Goal: Complete application form

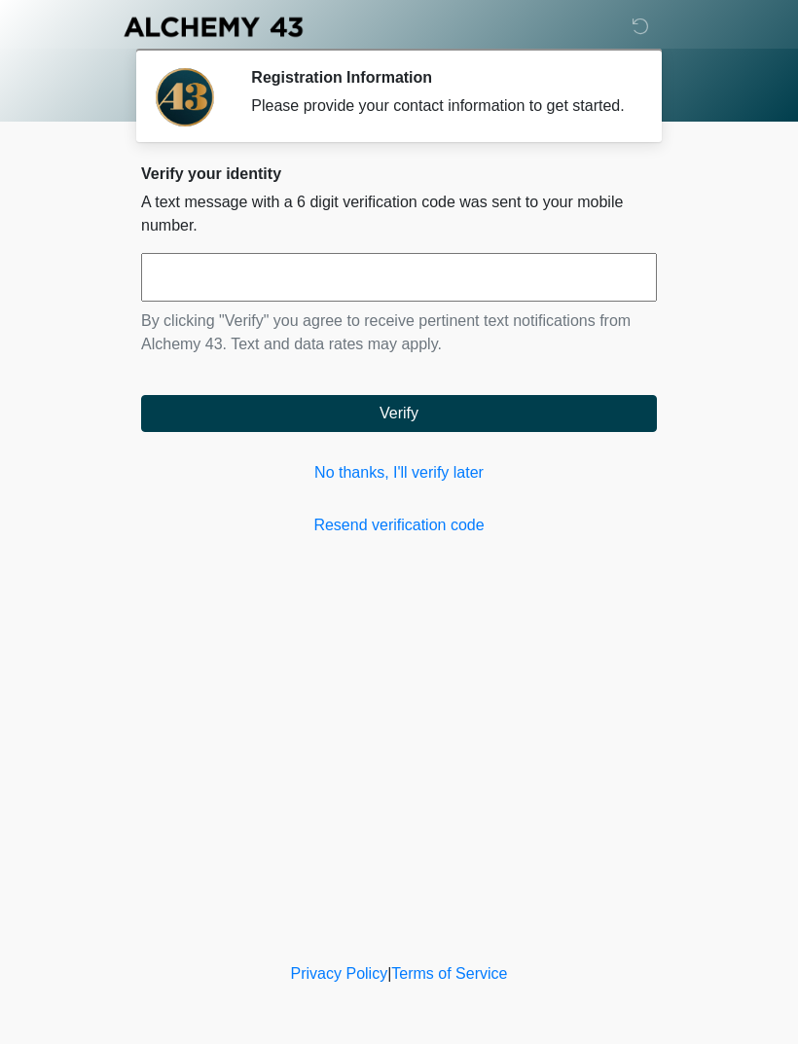
click at [307, 295] on input "text" at bounding box center [399, 277] width 516 height 49
type input "******"
click at [482, 424] on button "Verify" at bounding box center [399, 413] width 516 height 37
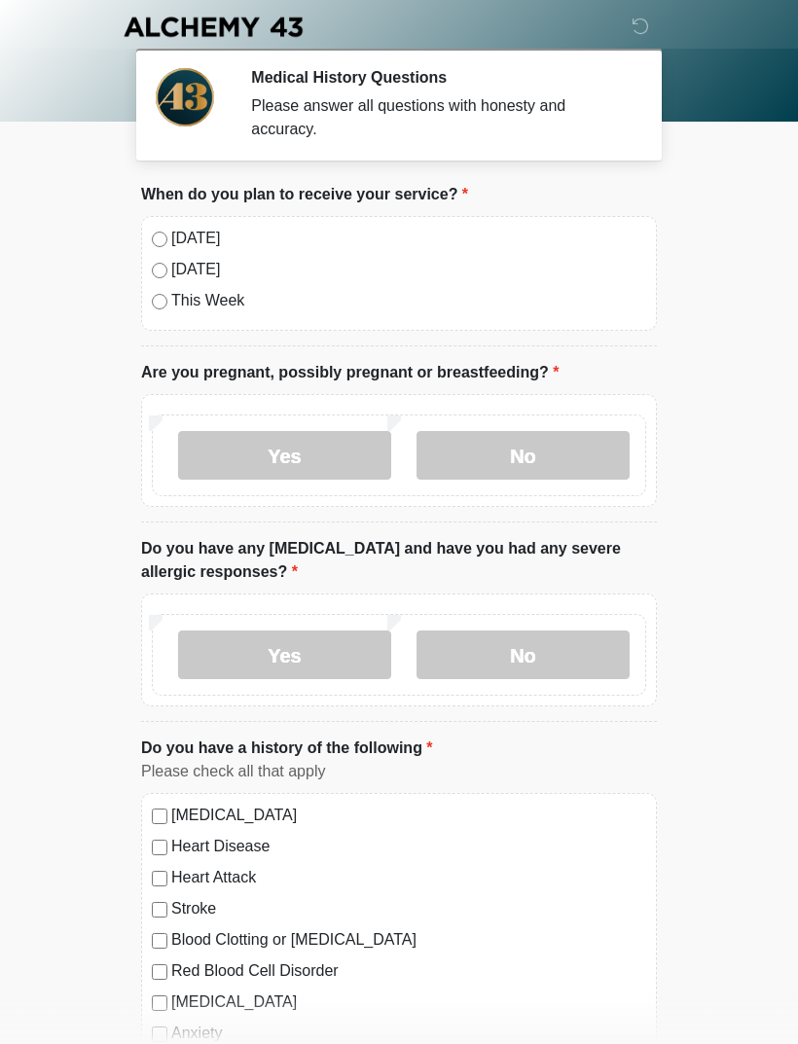
click at [175, 240] on label "[DATE]" at bounding box center [408, 238] width 475 height 23
click at [504, 455] on label "No" at bounding box center [522, 455] width 213 height 49
click at [582, 655] on label "No" at bounding box center [522, 654] width 213 height 49
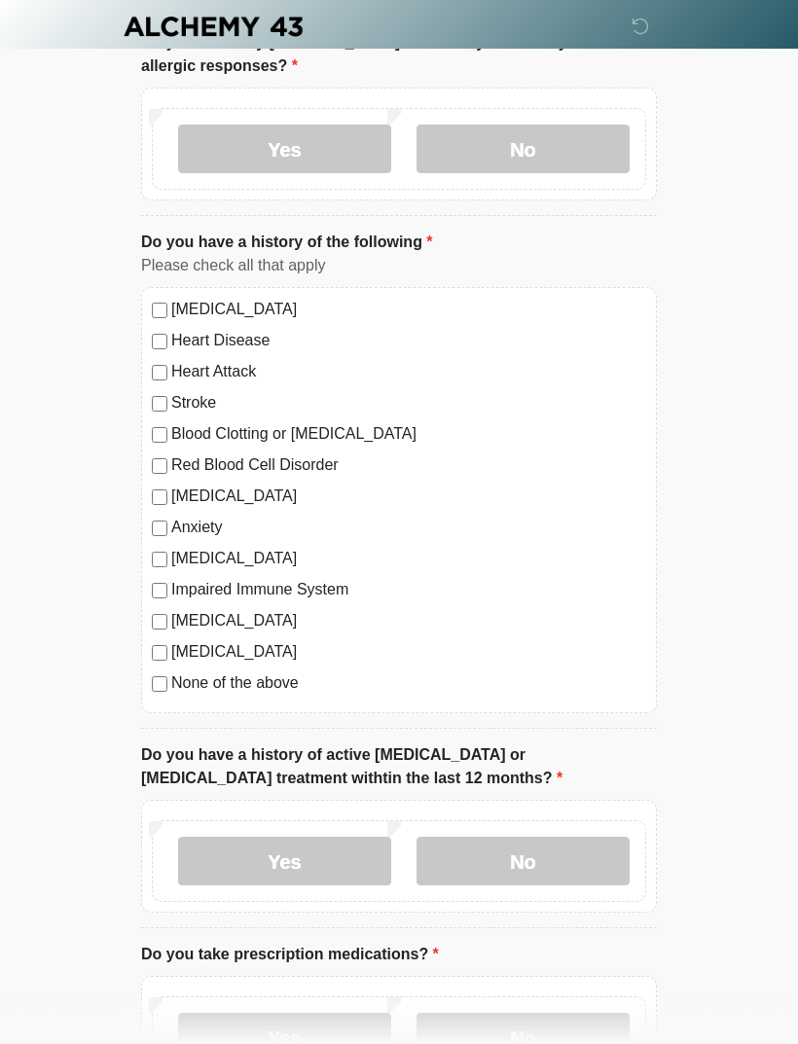
scroll to position [508, 0]
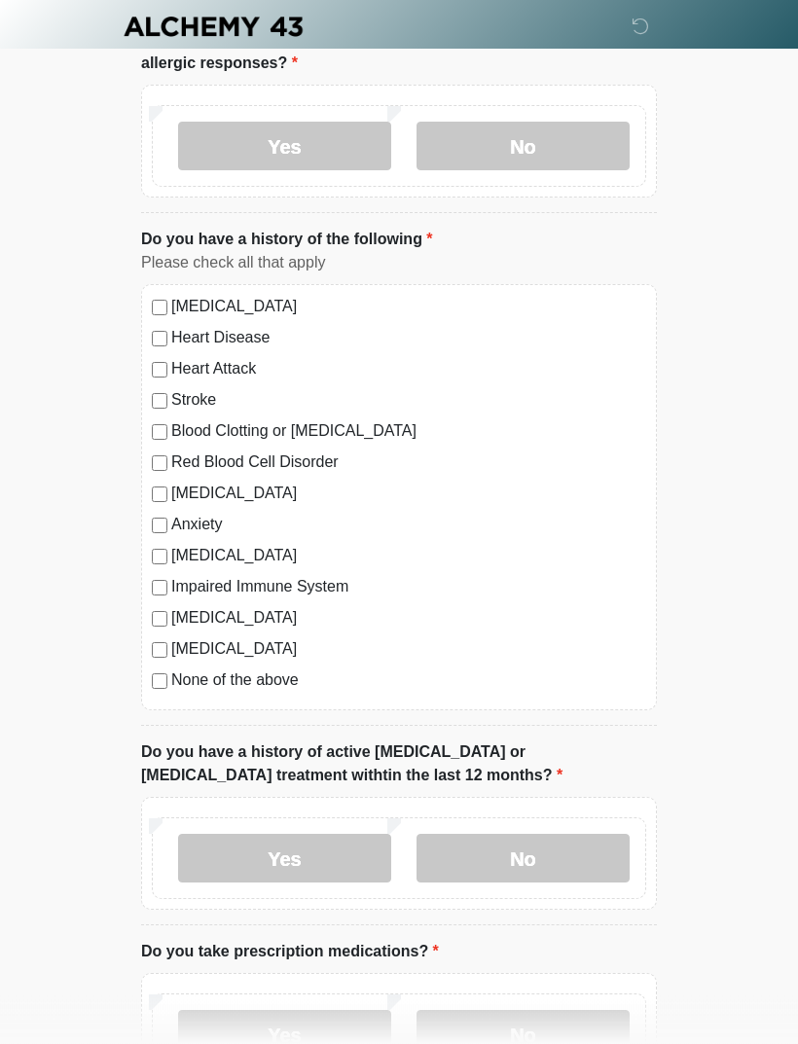
click at [564, 842] on label "No" at bounding box center [522, 859] width 213 height 49
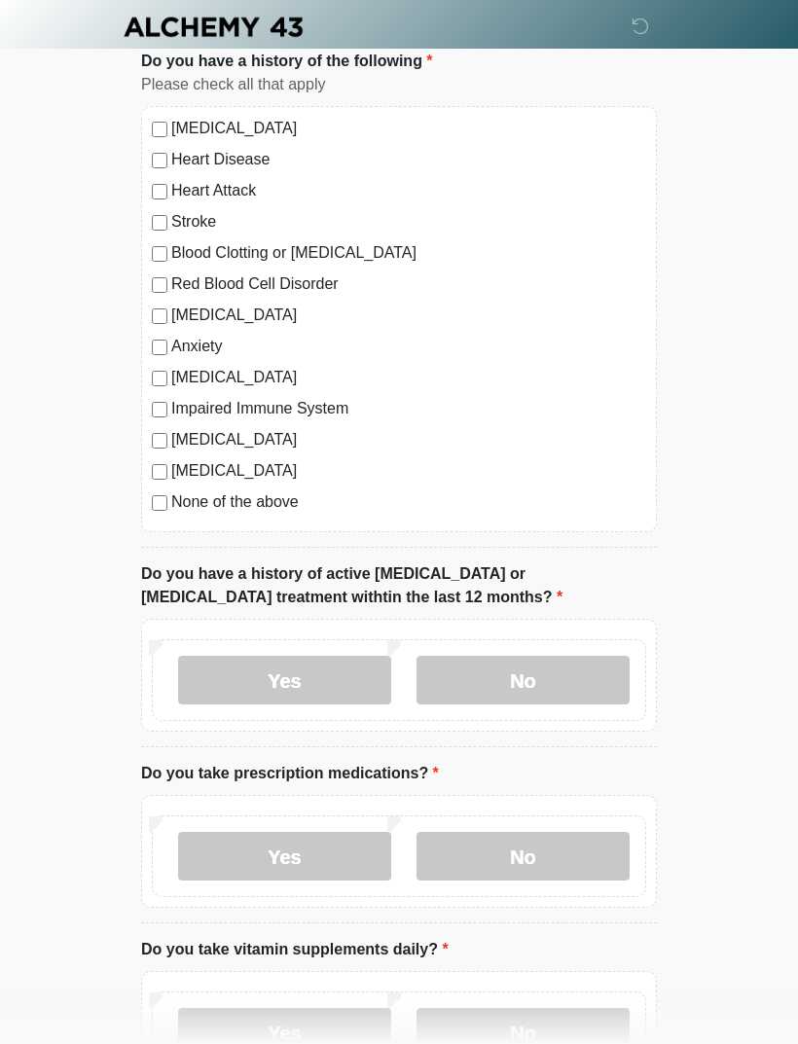
scroll to position [696, 0]
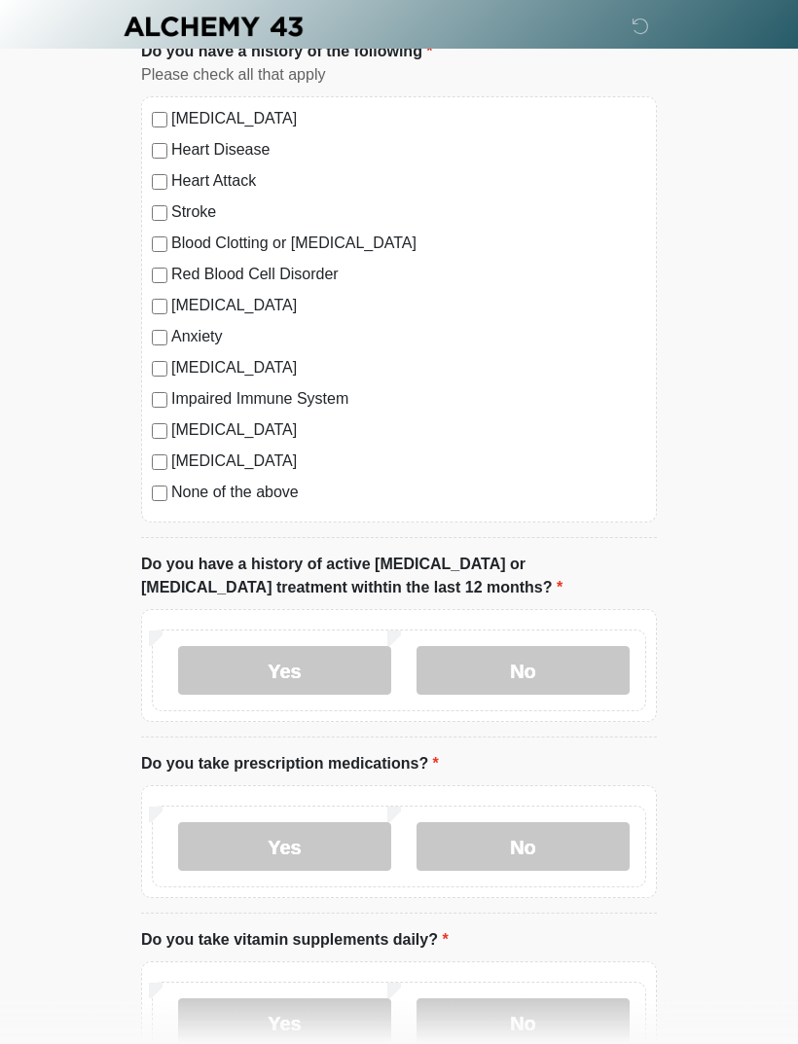
click at [311, 845] on label "Yes" at bounding box center [284, 847] width 213 height 49
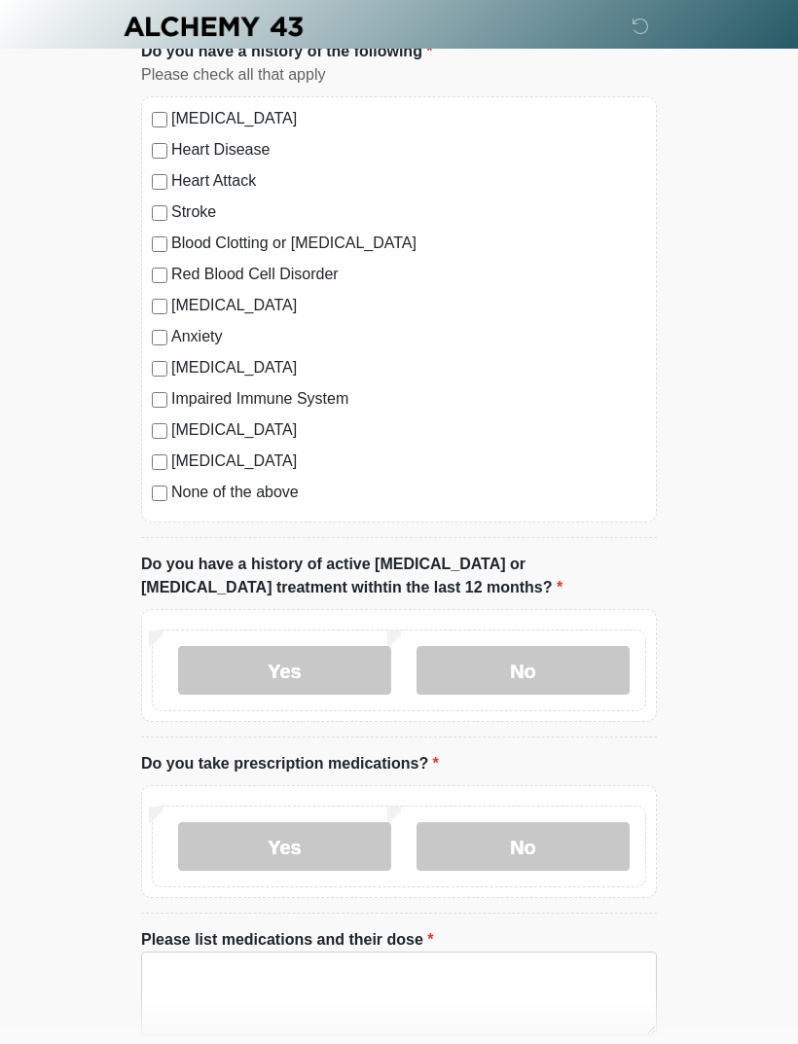
scroll to position [697, 0]
click at [505, 978] on textarea "Please list medications and their dose" at bounding box center [399, 993] width 516 height 84
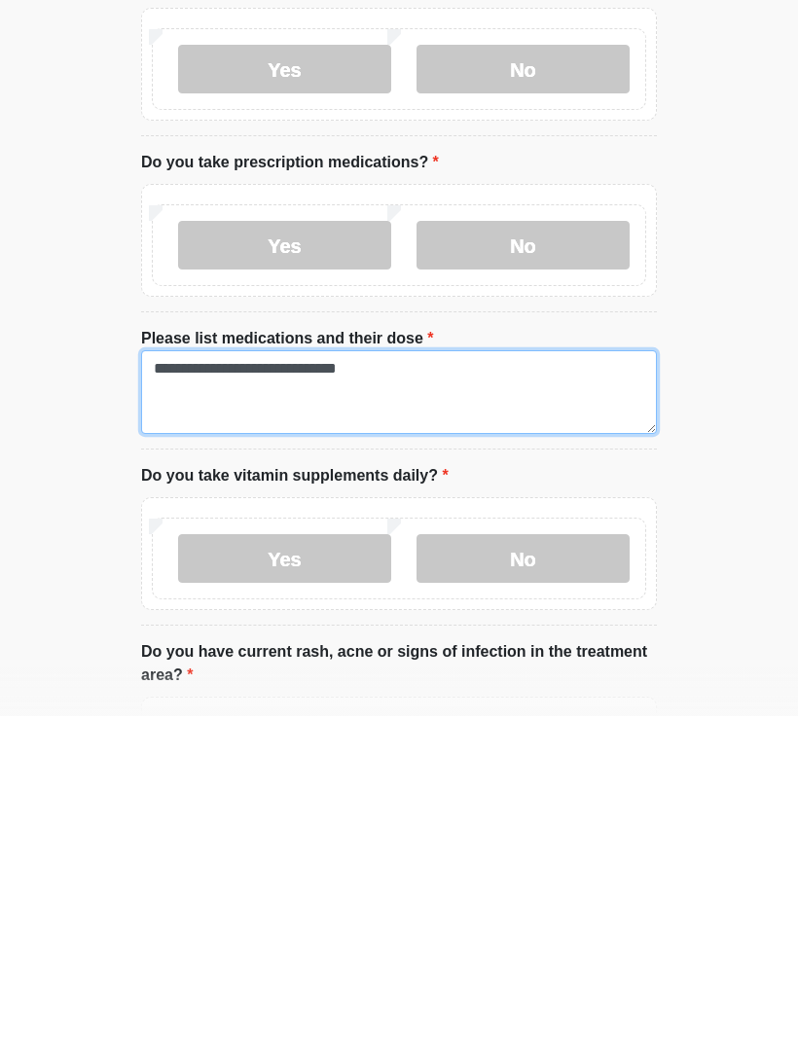
type textarea "**********"
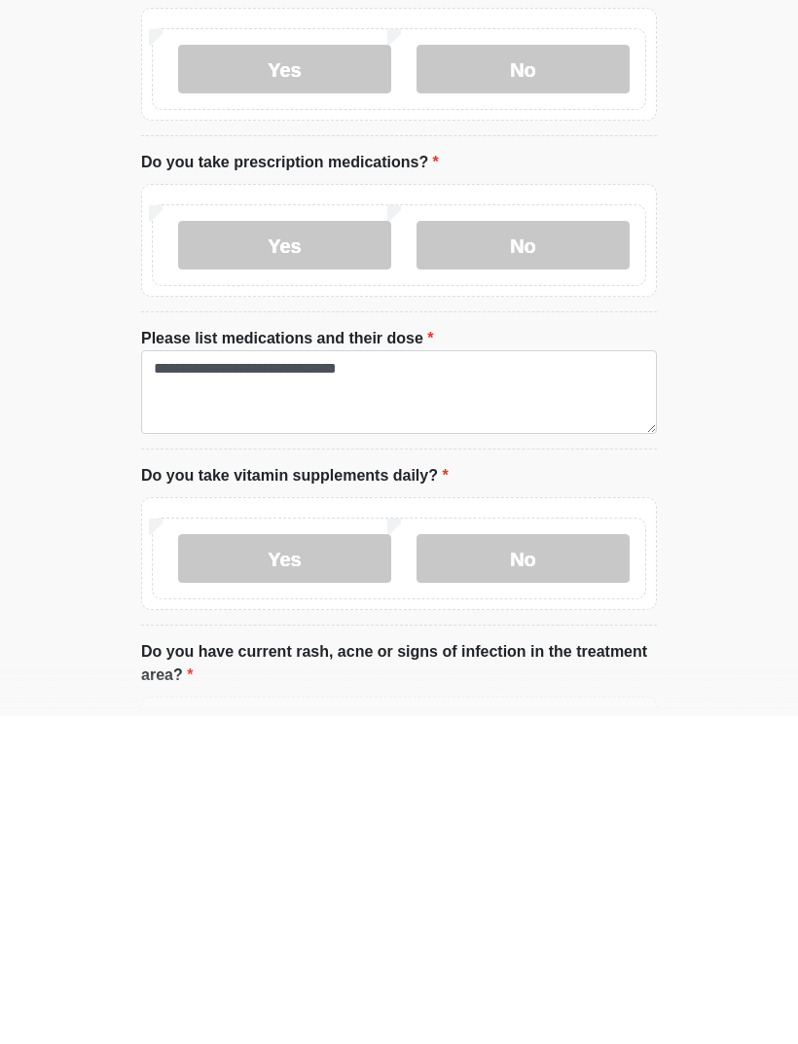
click at [541, 862] on label "No" at bounding box center [522, 886] width 213 height 49
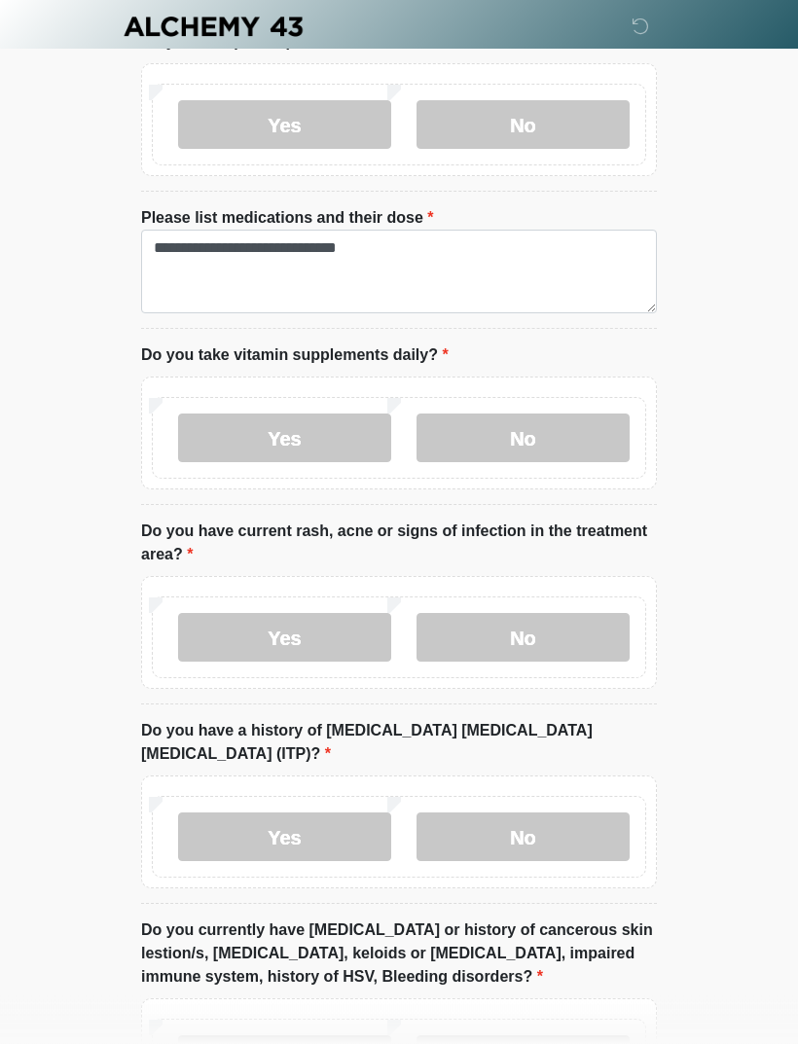
click at [566, 635] on label "No" at bounding box center [522, 638] width 213 height 49
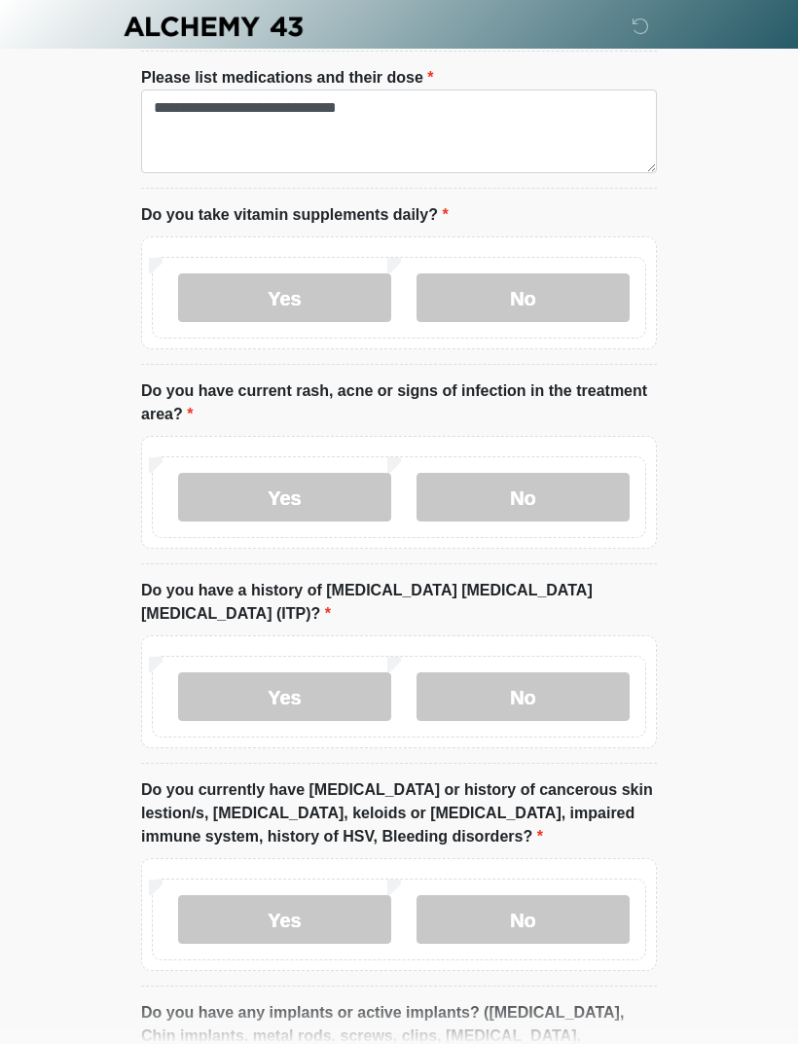
click at [601, 673] on label "No" at bounding box center [522, 697] width 213 height 49
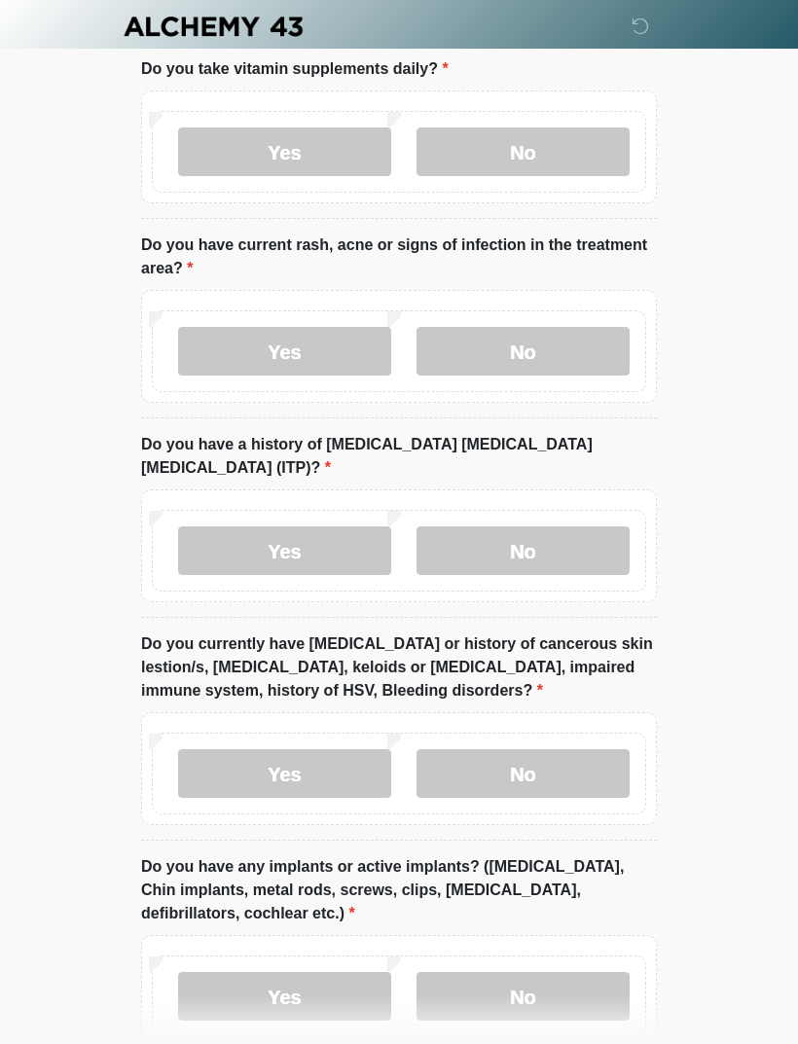
scroll to position [1704, 0]
click at [582, 754] on label "No" at bounding box center [522, 773] width 213 height 49
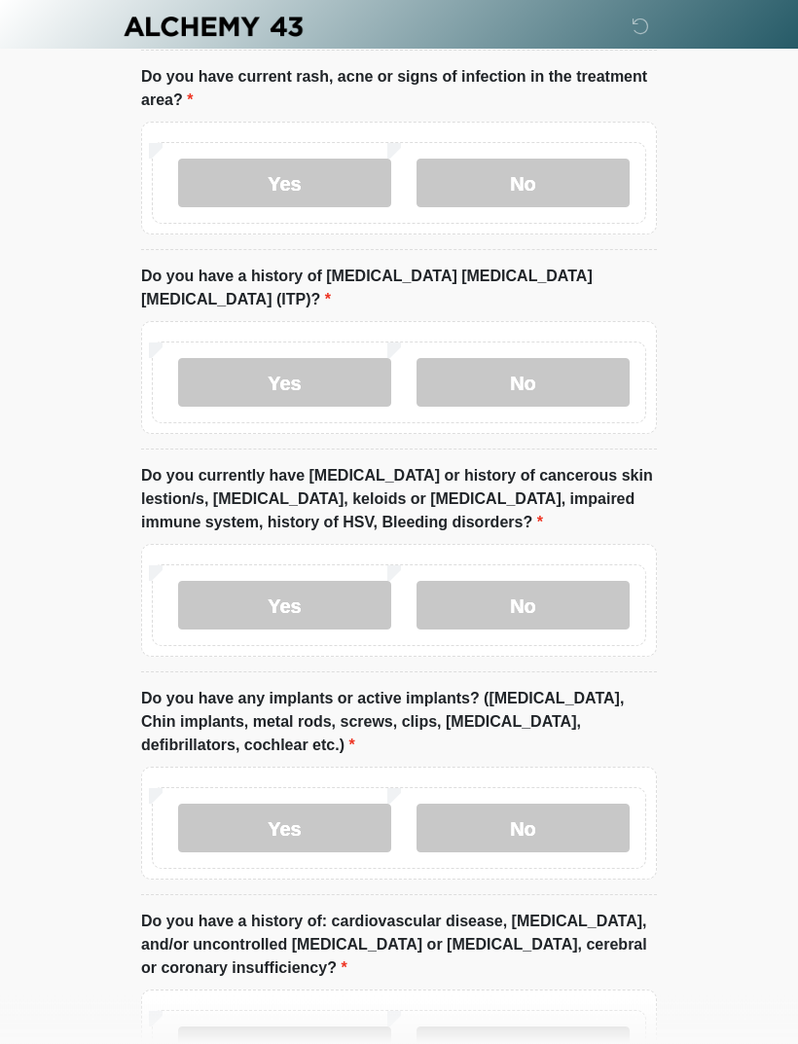
click at [585, 805] on label "No" at bounding box center [522, 829] width 213 height 49
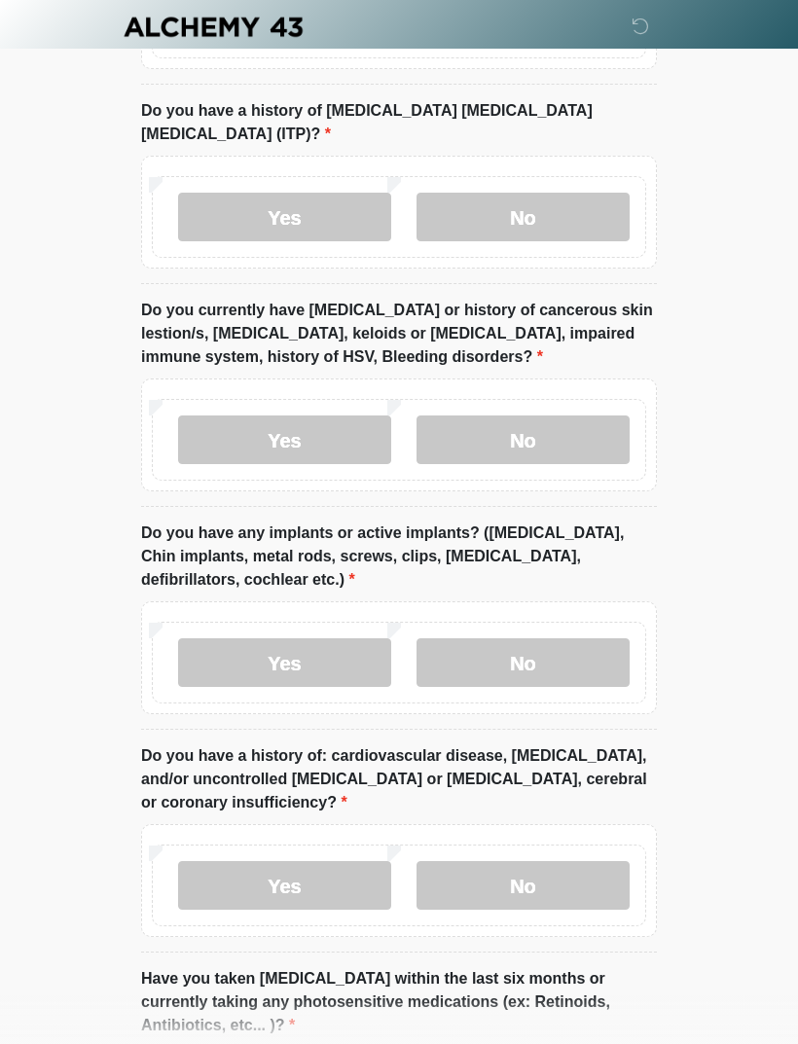
scroll to position [2076, 0]
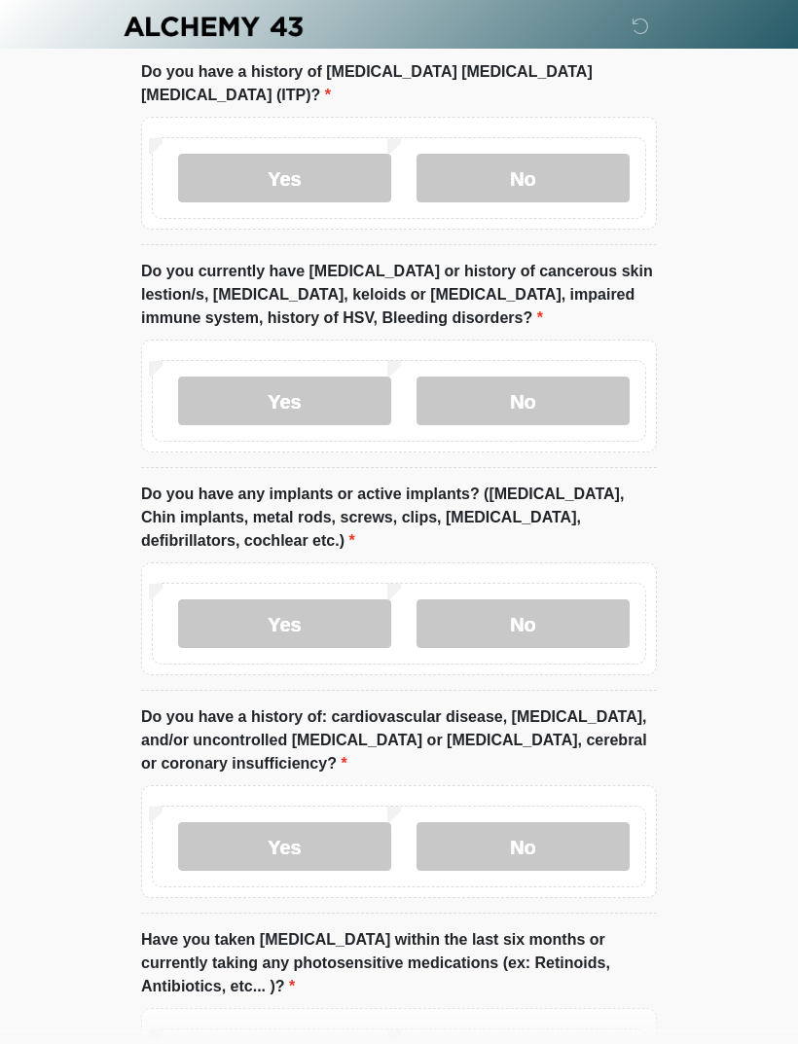
click at [548, 823] on label "No" at bounding box center [522, 847] width 213 height 49
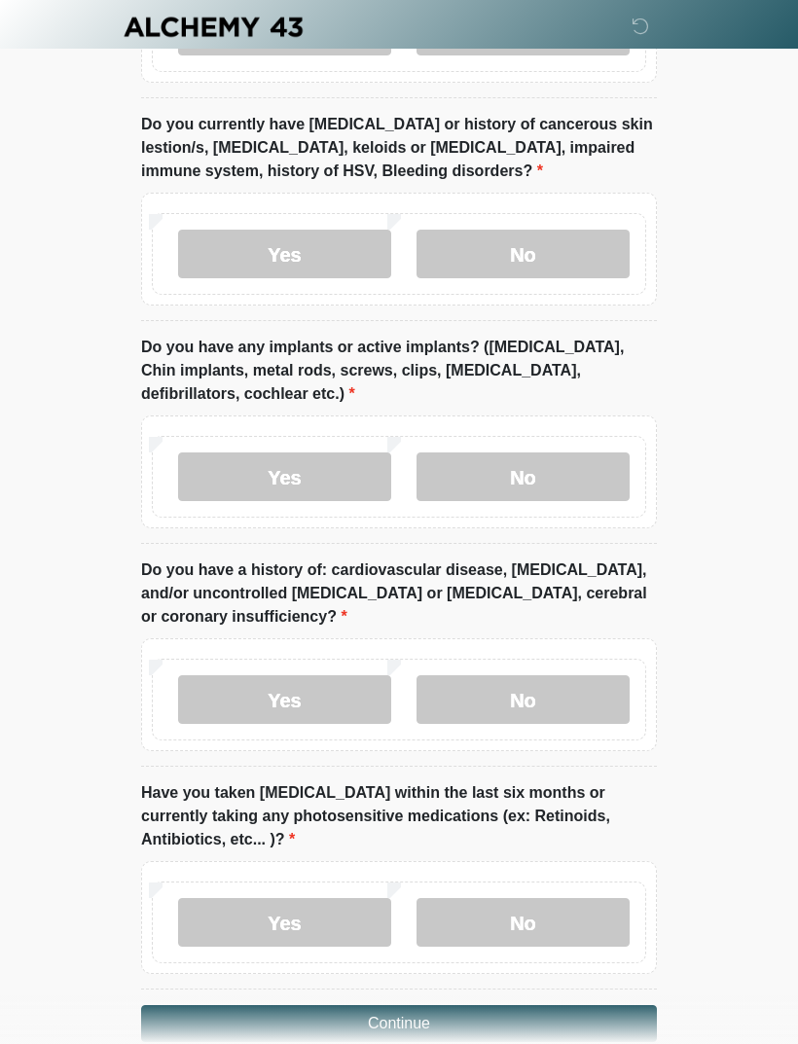
scroll to position [2235, 0]
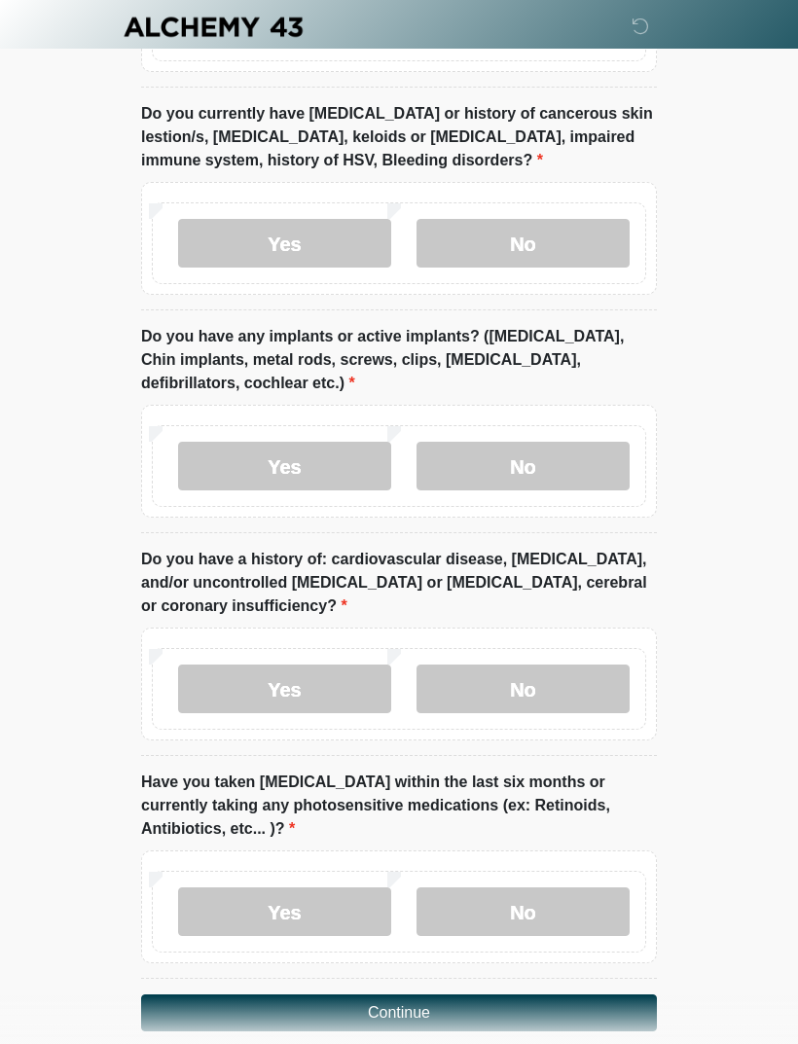
click at [535, 887] on label "No" at bounding box center [522, 911] width 213 height 49
click at [337, 889] on label "Yes" at bounding box center [284, 911] width 213 height 49
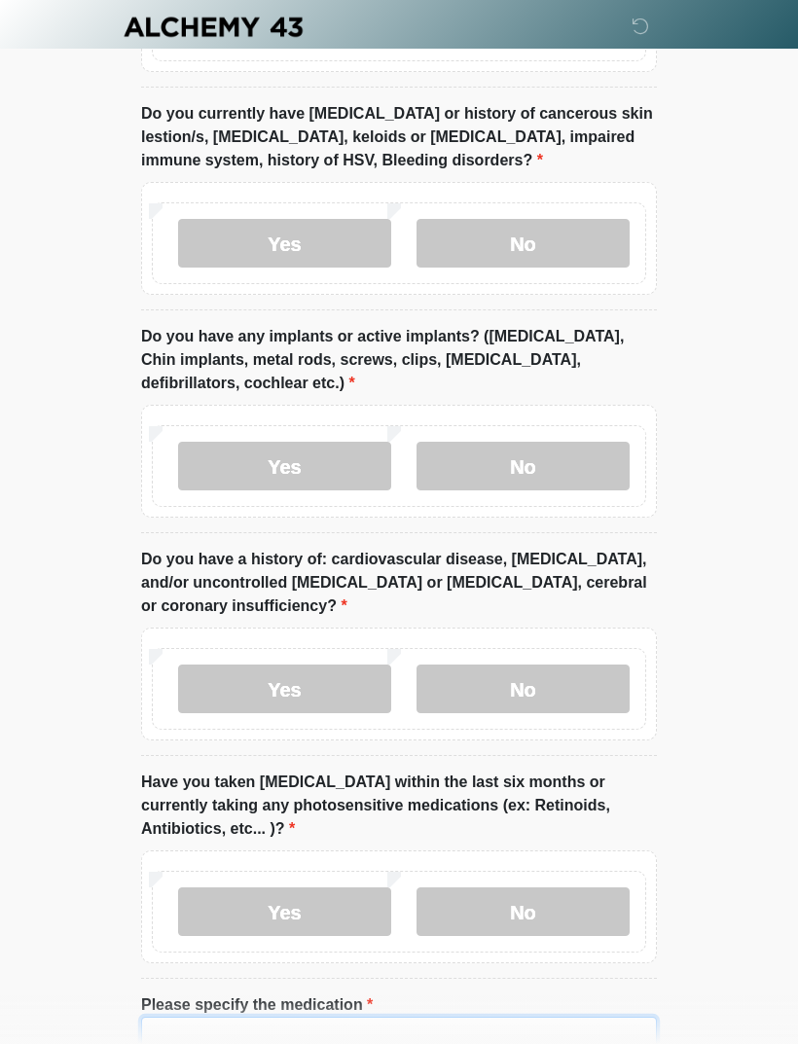
click at [425, 1017] on input "Please specify the medication" at bounding box center [399, 1035] width 516 height 37
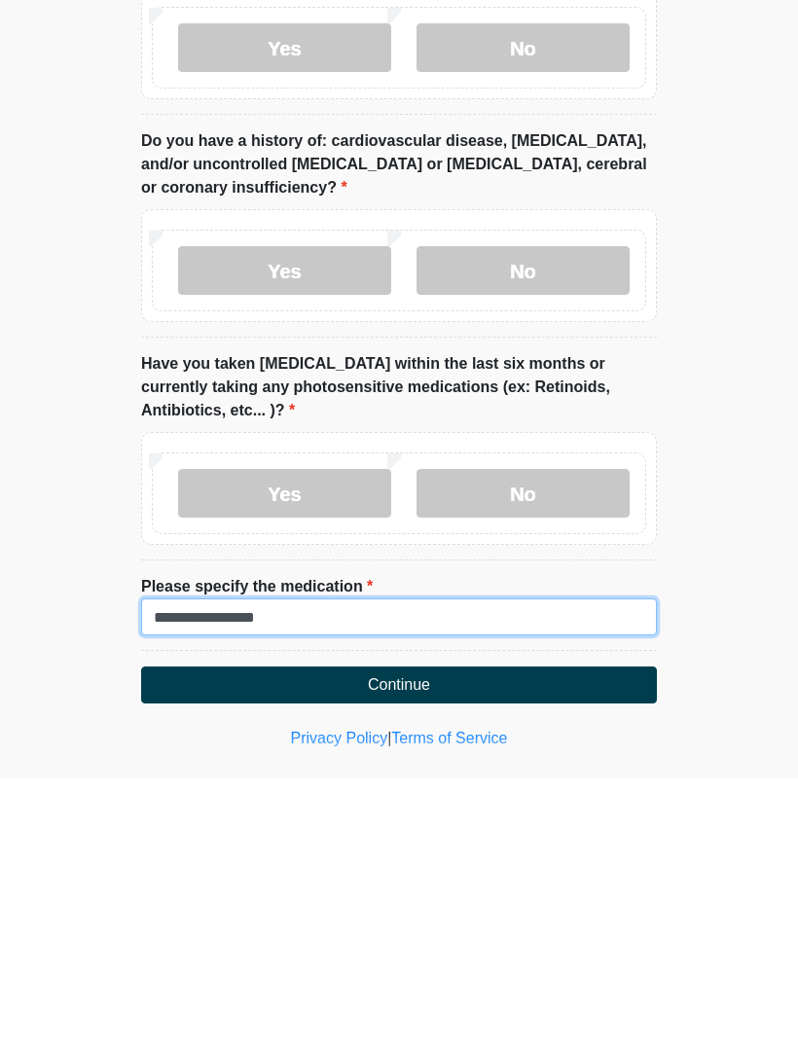
type input "**********"
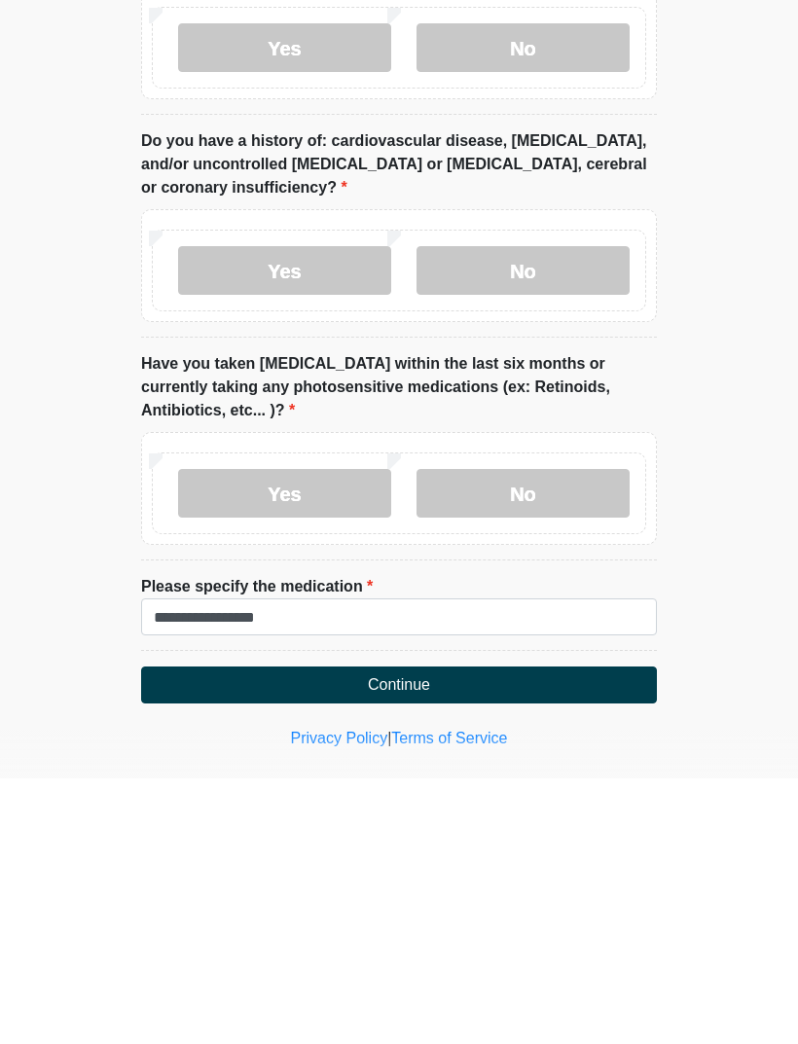
click at [535, 932] on button "Continue" at bounding box center [399, 950] width 516 height 37
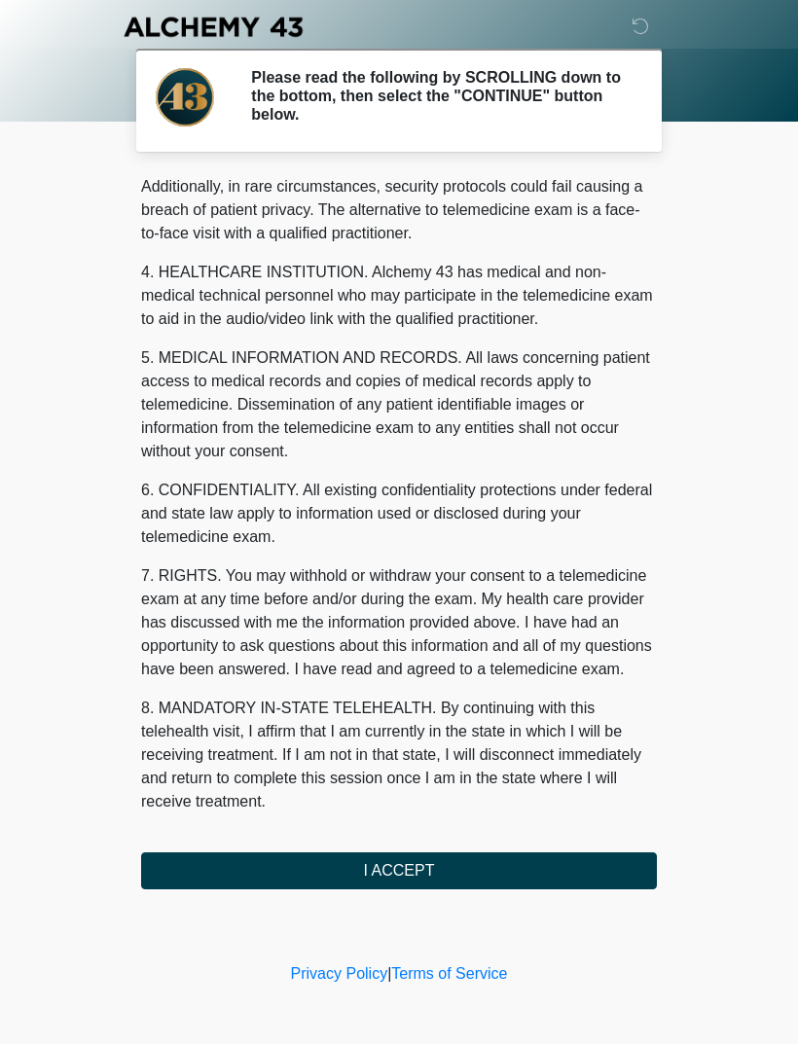
scroll to position [474, 0]
click at [484, 878] on button "I ACCEPT" at bounding box center [399, 870] width 516 height 37
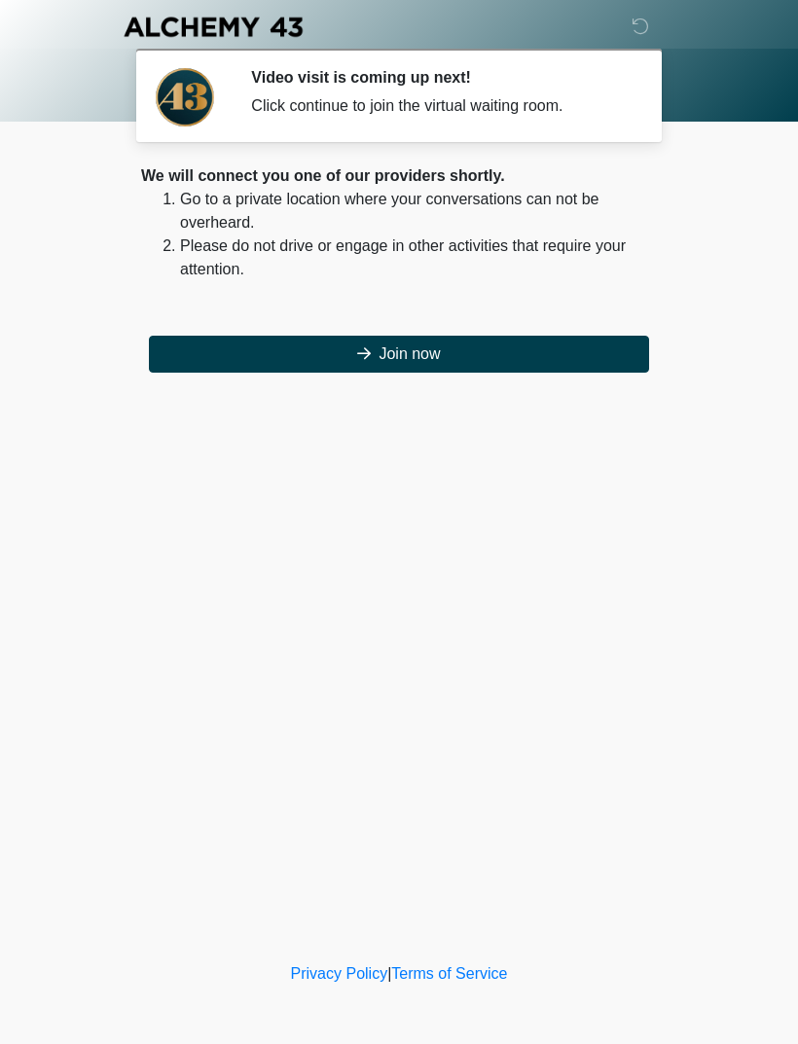
click at [544, 361] on button "Join now" at bounding box center [399, 354] width 500 height 37
click at [487, 355] on button "Join now" at bounding box center [399, 354] width 500 height 37
click at [411, 360] on button "Join now" at bounding box center [399, 354] width 500 height 37
